Goal: Information Seeking & Learning: Check status

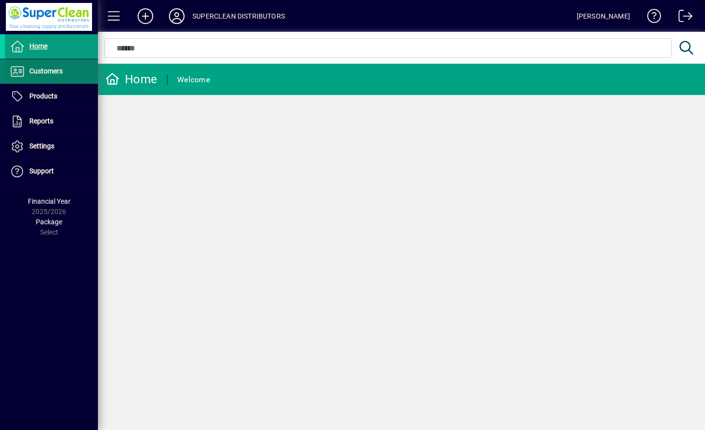
click at [32, 70] on span "Customers" at bounding box center [45, 71] width 33 height 8
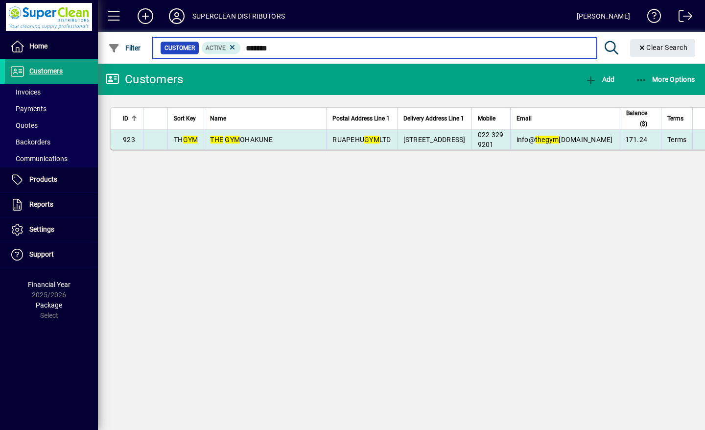
type input "*******"
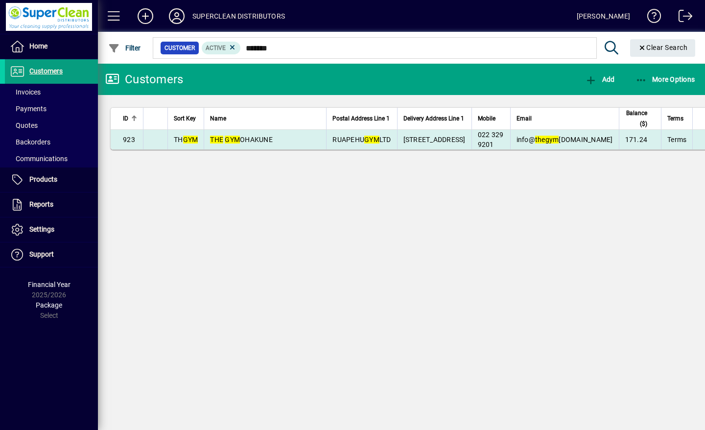
click at [259, 144] on span "THE GYM OHAKUNE" at bounding box center [241, 140] width 63 height 8
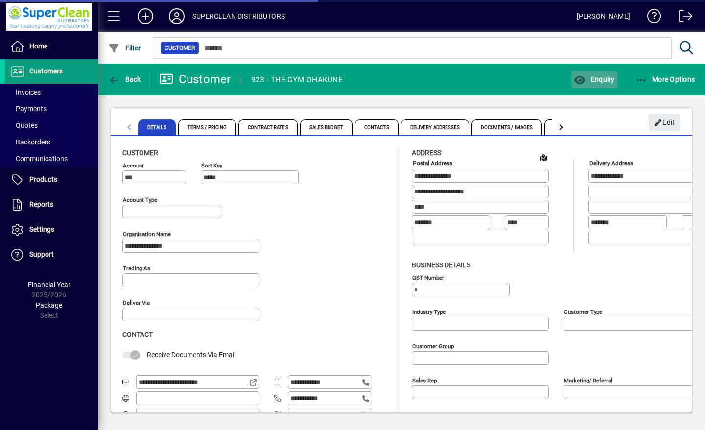
click at [607, 76] on span "Enquiry" at bounding box center [594, 79] width 41 height 8
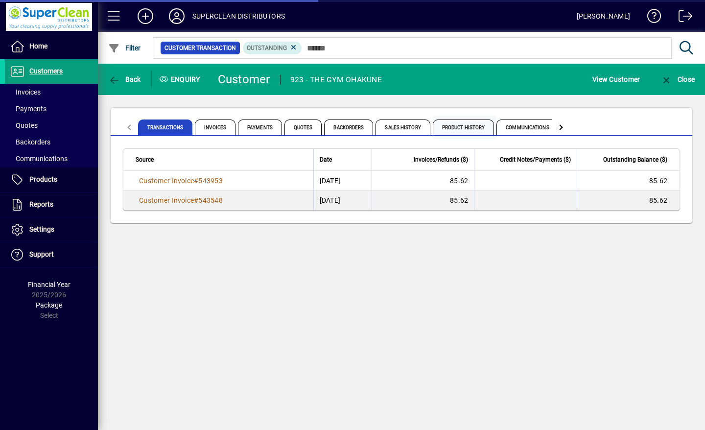
click at [469, 122] on span "Product History" at bounding box center [464, 128] width 62 height 16
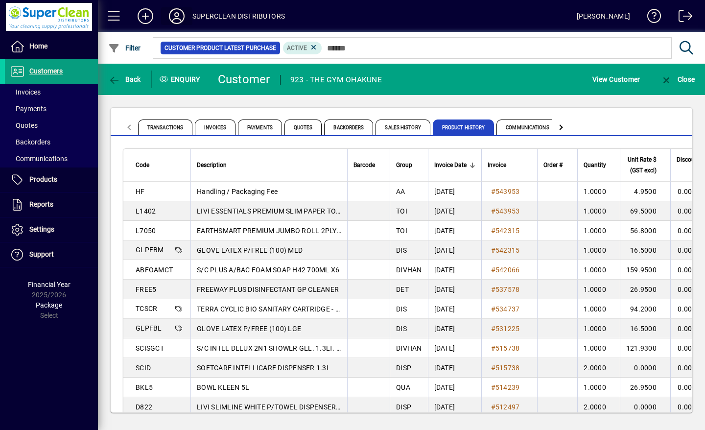
click at [183, 14] on icon at bounding box center [177, 16] width 20 height 16
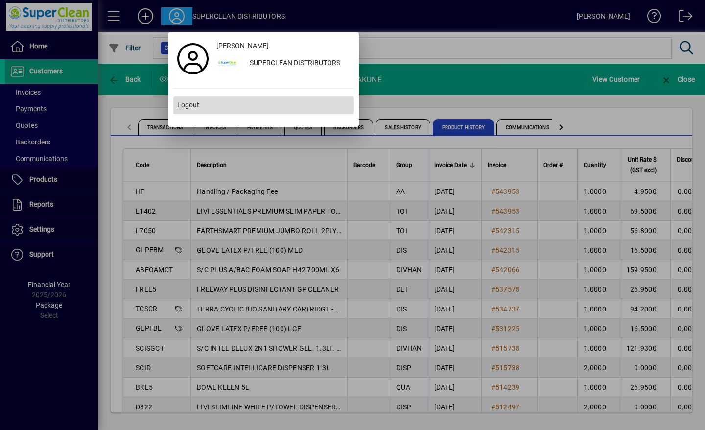
click at [195, 97] on span at bounding box center [263, 106] width 181 height 24
